Goal: Book appointment/travel/reservation

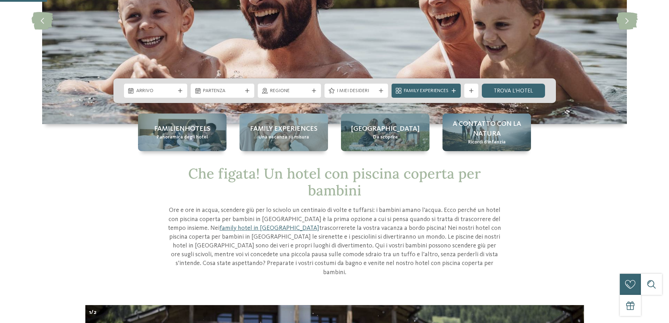
scroll to position [141, 0]
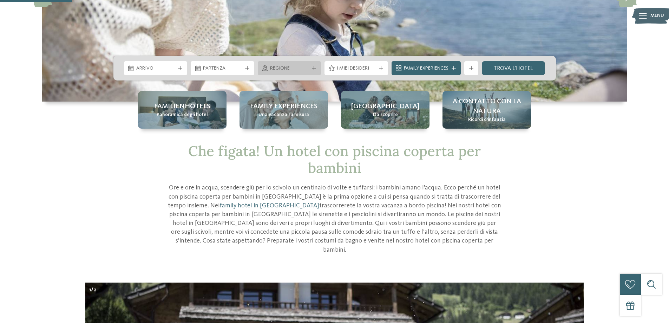
click at [293, 70] on span "Regione" at bounding box center [289, 68] width 39 height 7
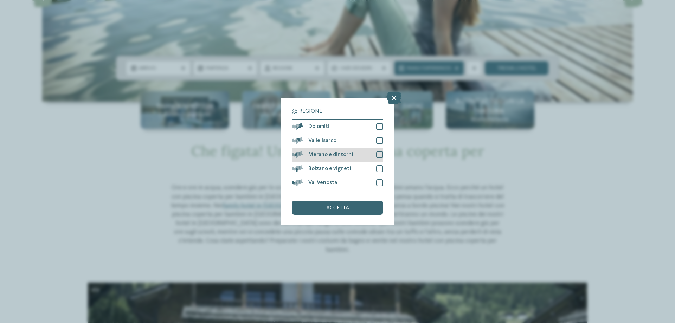
click at [365, 159] on div "Merano e dintorni" at bounding box center [337, 155] width 91 height 14
click at [331, 208] on span "accetta" at bounding box center [337, 208] width 23 height 6
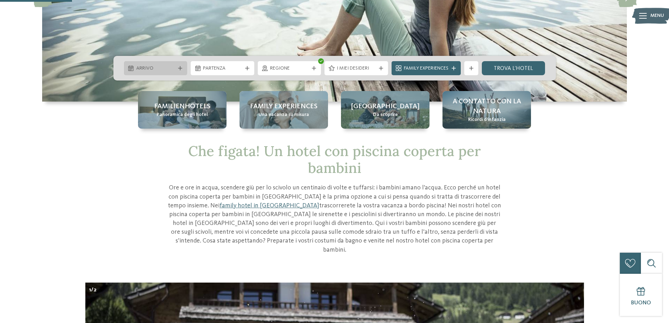
click at [179, 71] on div "Arrivo" at bounding box center [156, 68] width 64 height 14
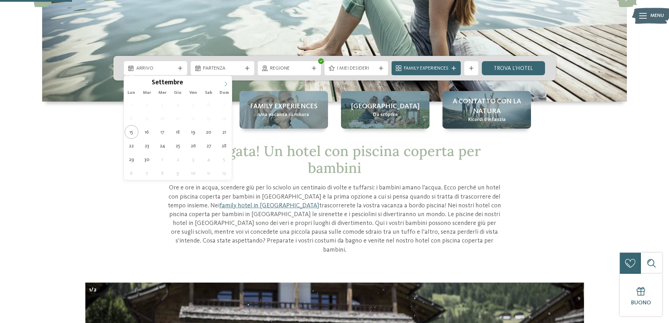
click at [225, 81] on span at bounding box center [226, 82] width 12 height 12
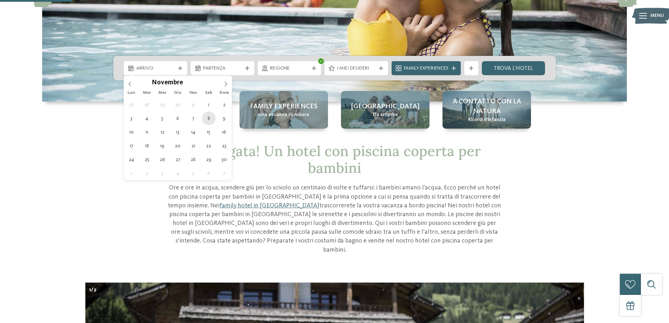
type div "08.11.2025"
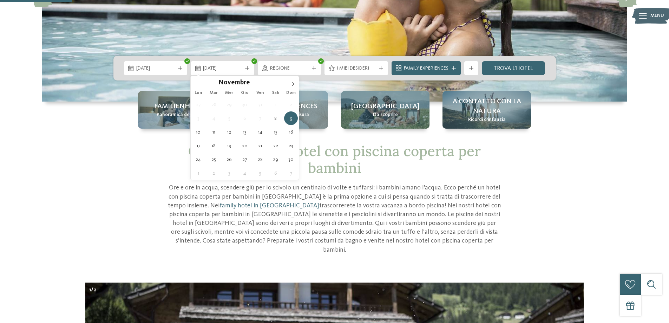
type div "09.11.2025"
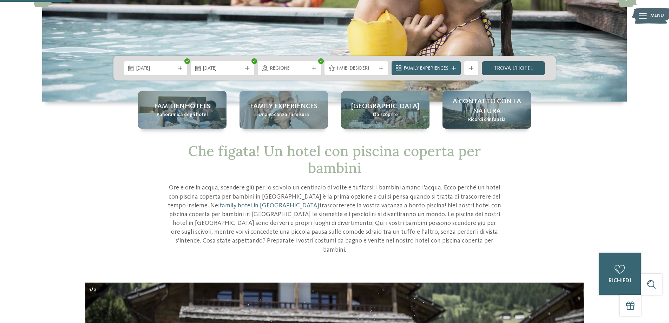
click at [498, 69] on link "trova l’hotel" at bounding box center [514, 68] width 64 height 14
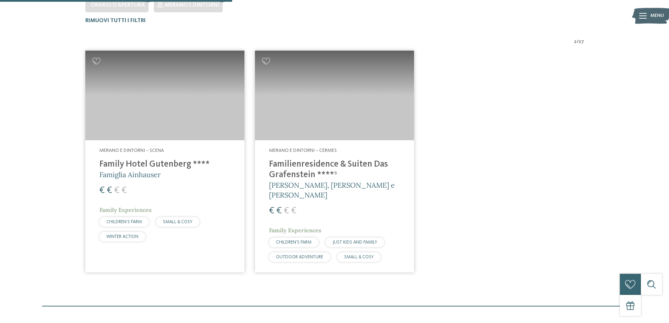
scroll to position [230, 0]
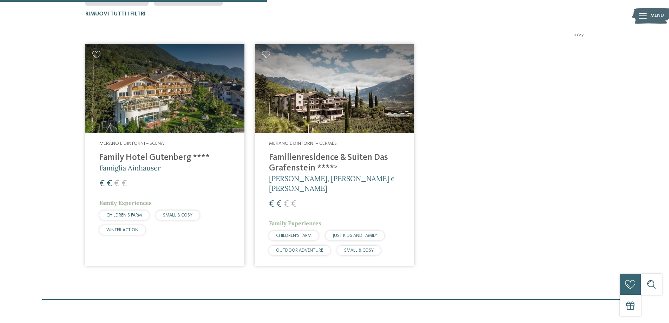
click at [366, 202] on div "Merano e dintorni – Cermes Familienresidence & Suiten Das Grafenstein ****ˢ Ale…" at bounding box center [334, 199] width 159 height 132
